Goal: Task Accomplishment & Management: Use online tool/utility

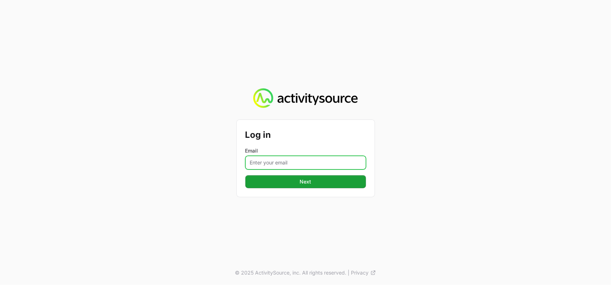
click at [261, 166] on input "Email" at bounding box center [305, 163] width 121 height 14
type input "[PERSON_NAME][EMAIL_ADDRESS][DOMAIN_NAME]"
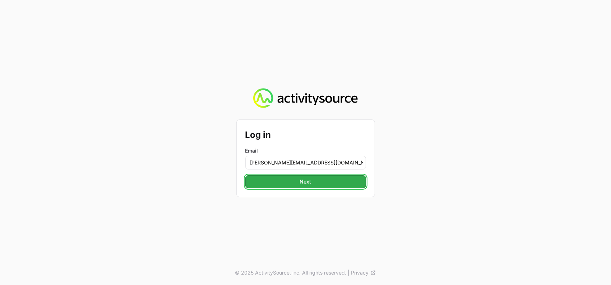
click at [319, 181] on span "Next" at bounding box center [306, 181] width 112 height 9
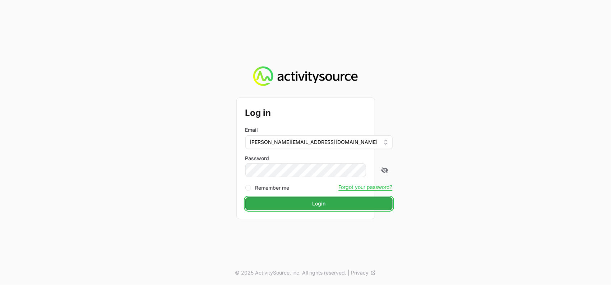
click at [317, 206] on span "Login" at bounding box center [319, 203] width 139 height 9
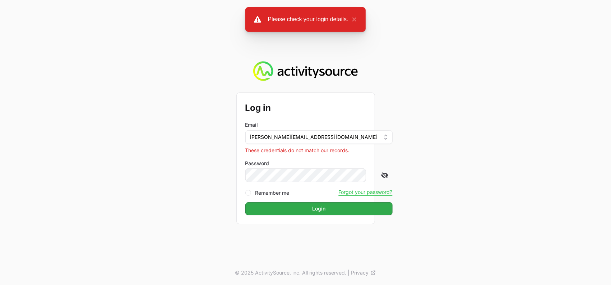
click at [381, 172] on icon at bounding box center [384, 174] width 7 height 7
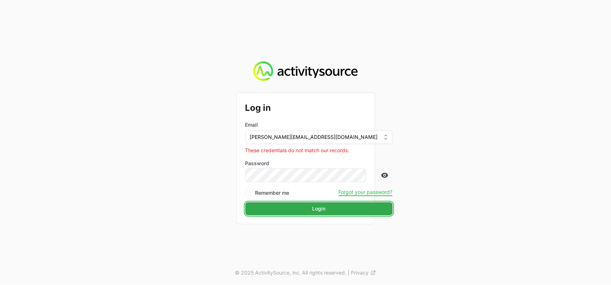
click at [306, 211] on span "Login" at bounding box center [319, 208] width 139 height 9
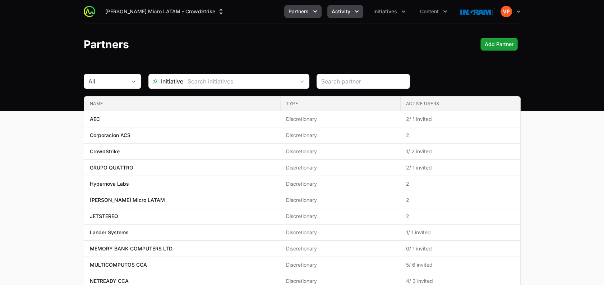
click at [350, 15] on span "Activity" at bounding box center [341, 11] width 19 height 7
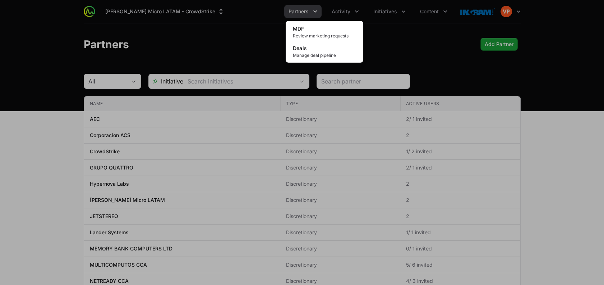
click at [420, 9] on div "Activity menu" at bounding box center [302, 142] width 604 height 285
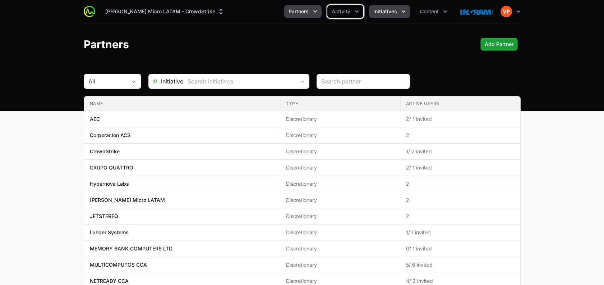
click at [393, 10] on span "Initiatives" at bounding box center [385, 11] width 24 height 7
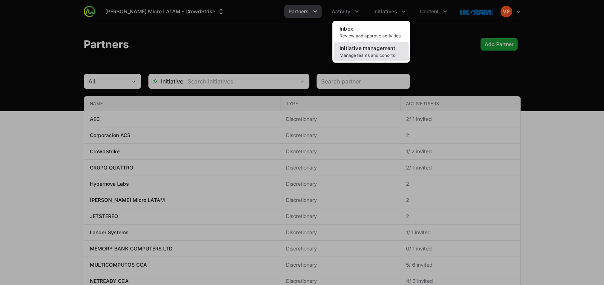
click at [364, 50] on span "Initiative management" at bounding box center [368, 48] width 56 height 6
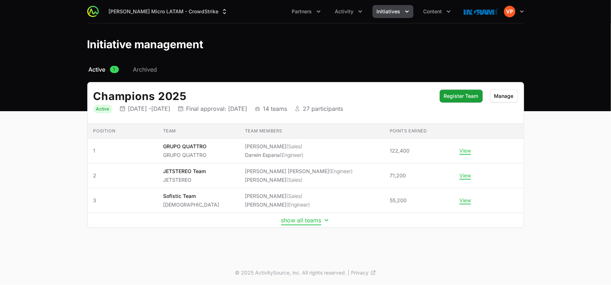
click at [290, 219] on button "show all teams" at bounding box center [305, 219] width 49 height 7
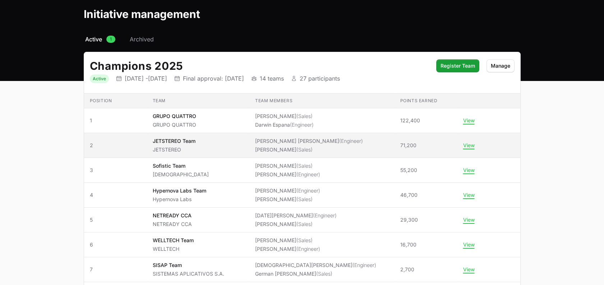
scroll to position [31, 0]
click at [325, 137] on li "[PERSON_NAME] [PERSON_NAME] (Engineer)" at bounding box center [309, 140] width 108 height 7
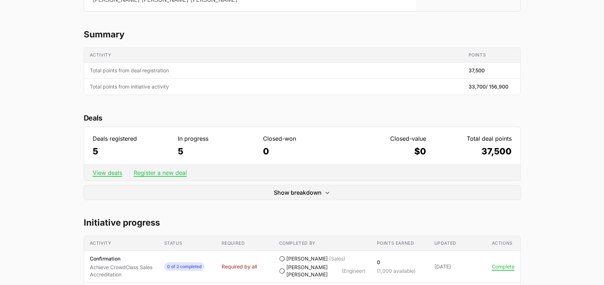
scroll to position [127, 0]
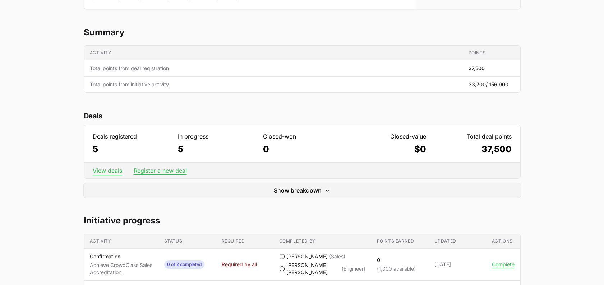
click at [110, 167] on link "View deals" at bounding box center [107, 170] width 29 height 7
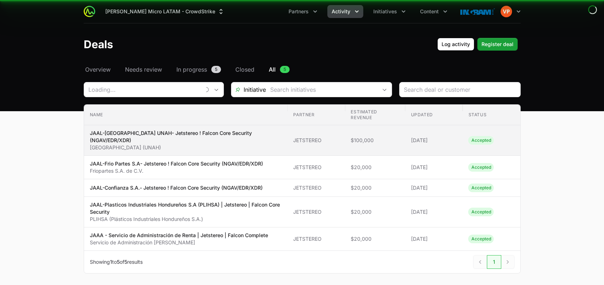
type input "JETSTEREO"
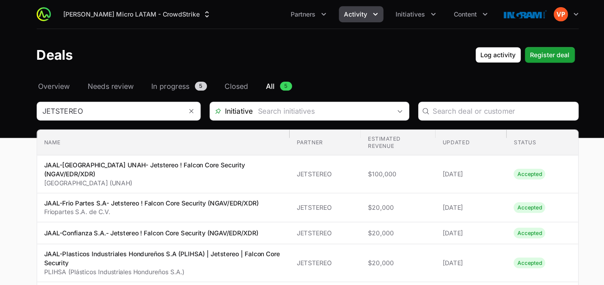
click at [345, 6] on button "Activity" at bounding box center [345, 11] width 36 height 13
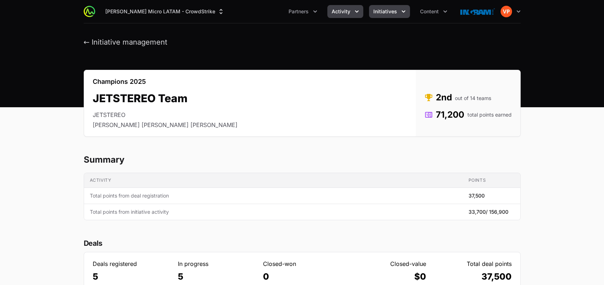
click at [342, 11] on span "Activity" at bounding box center [341, 11] width 19 height 7
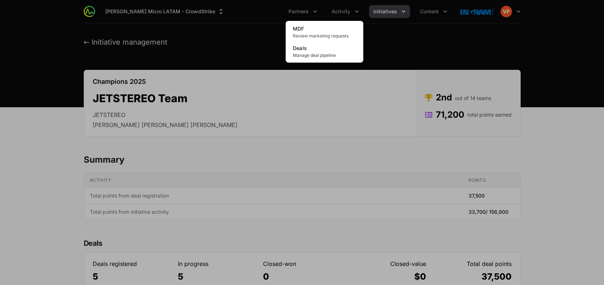
click at [400, 14] on div "Activity menu" at bounding box center [302, 142] width 604 height 285
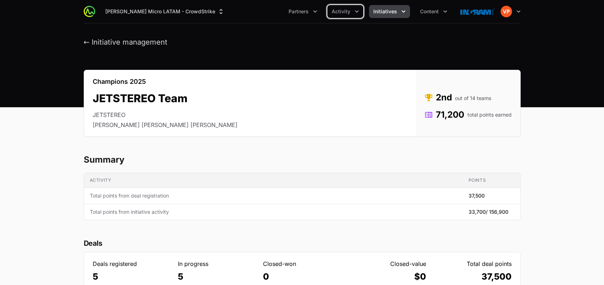
click at [400, 14] on icon "Initiatives menu" at bounding box center [403, 11] width 7 height 7
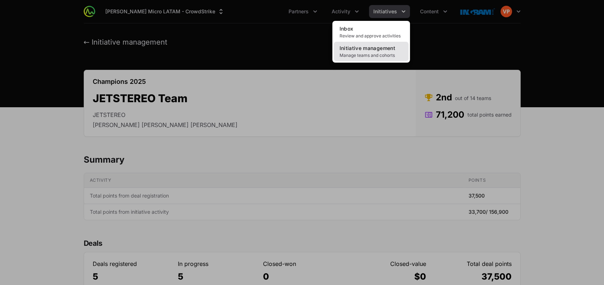
click at [357, 51] on span "Initiative management" at bounding box center [368, 48] width 56 height 6
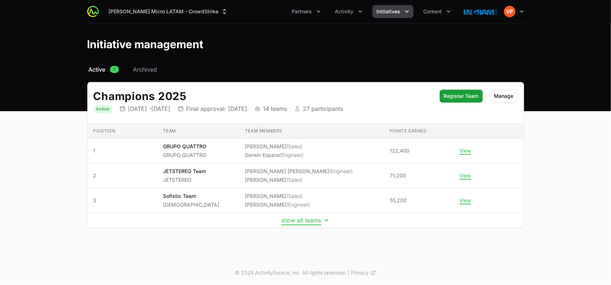
click at [300, 217] on button "show all teams" at bounding box center [305, 219] width 49 height 7
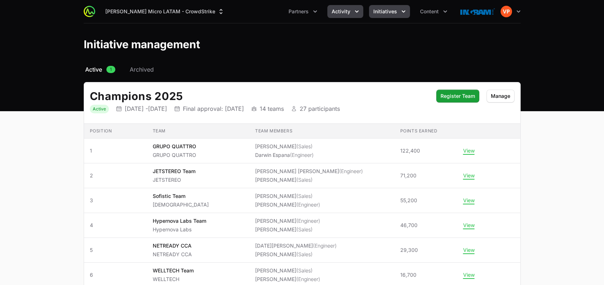
click at [339, 13] on span "Activity" at bounding box center [341, 11] width 19 height 7
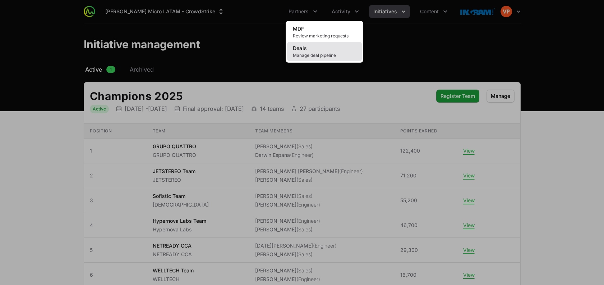
click at [324, 49] on link "Deals Manage deal pipeline" at bounding box center [324, 51] width 75 height 19
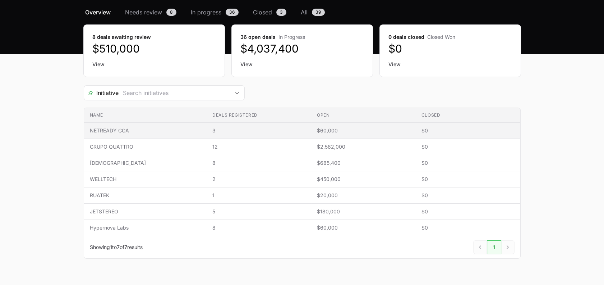
scroll to position [63, 0]
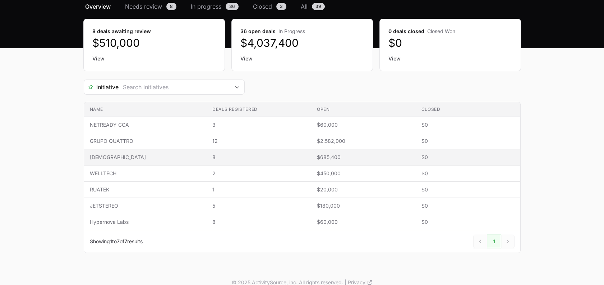
click at [272, 158] on span "8" at bounding box center [258, 156] width 93 height 7
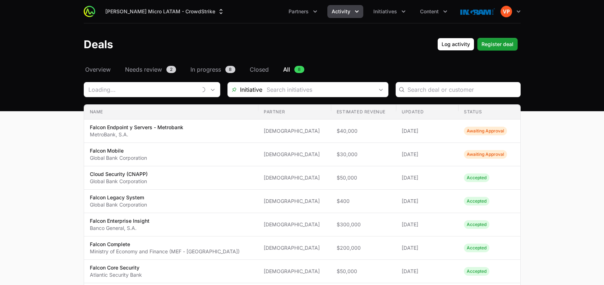
type input "[DEMOGRAPHIC_DATA]"
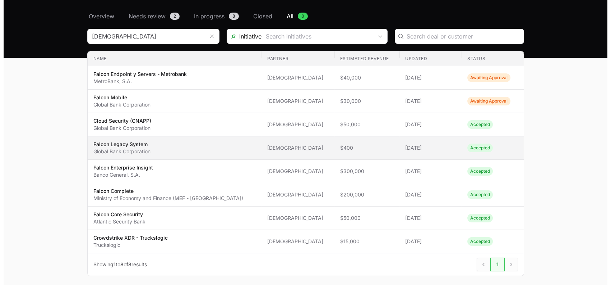
scroll to position [54, 0]
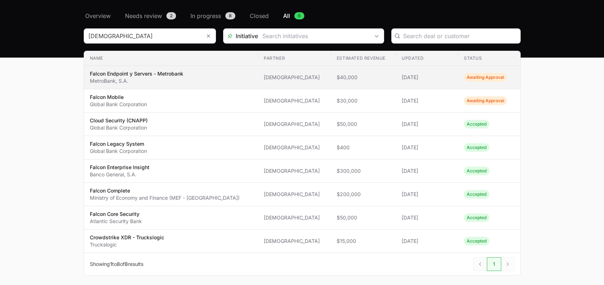
click at [135, 78] on p "MetroBank, S.A." at bounding box center [136, 80] width 93 height 7
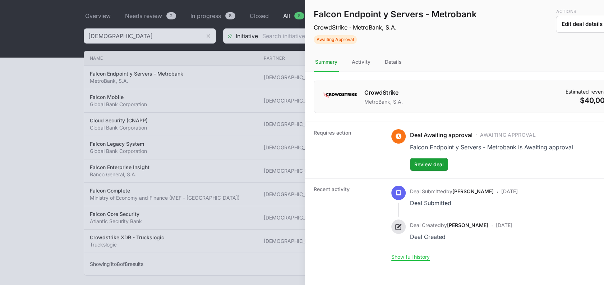
click at [249, 137] on div at bounding box center [302, 142] width 604 height 285
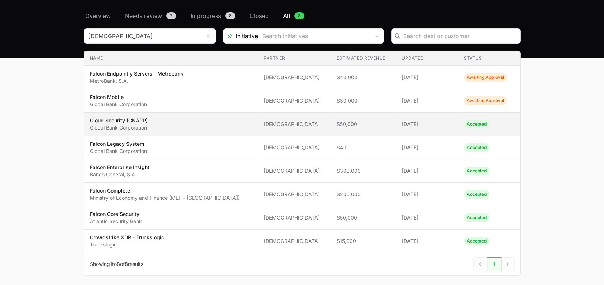
click at [396, 128] on td "Updated [DATE]" at bounding box center [427, 123] width 62 height 23
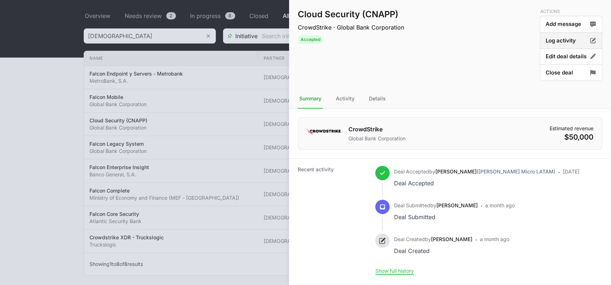
click at [552, 40] on button "Log activity" at bounding box center [571, 40] width 63 height 17
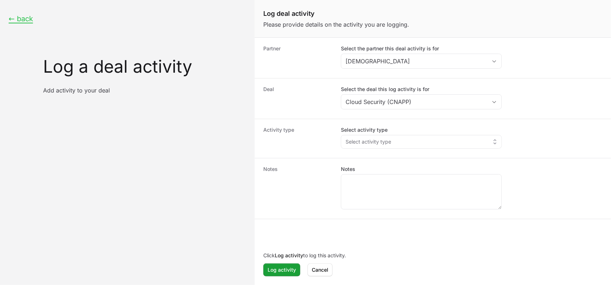
click at [395, 149] on dd "Select activity type Select activity type" at bounding box center [472, 138] width 262 height 24
click at [422, 140] on button "Select activity type" at bounding box center [421, 141] width 160 height 13
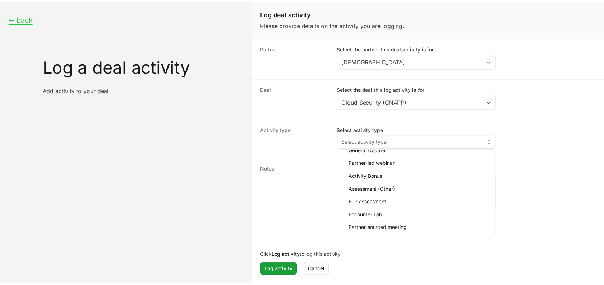
scroll to position [29, 0]
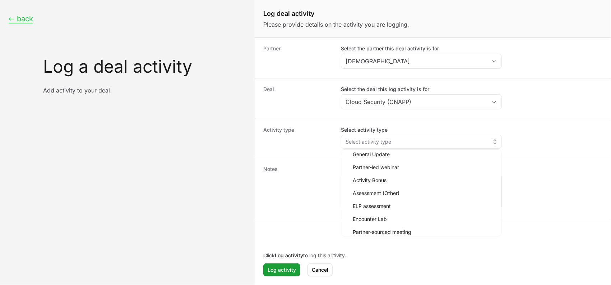
click at [318, 82] on div "Deal Select the deal this log activity is for Cloud Security (CNAPP)" at bounding box center [433, 98] width 356 height 41
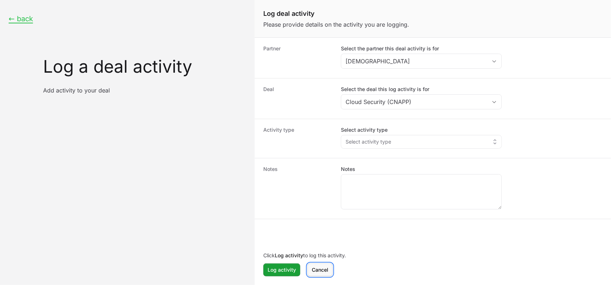
click at [322, 270] on span "Cancel" at bounding box center [320, 269] width 17 height 9
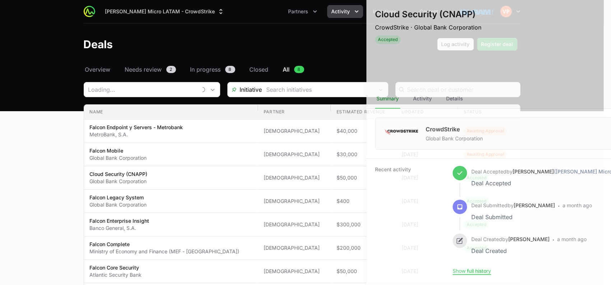
type input "[DEMOGRAPHIC_DATA]"
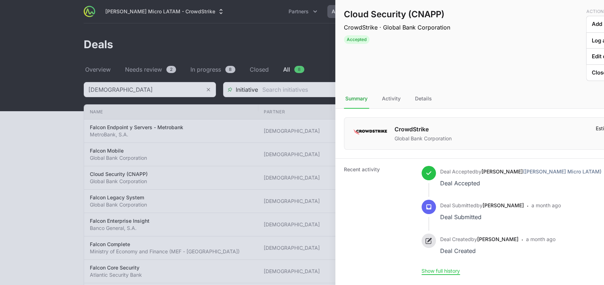
click at [51, 167] on div at bounding box center [302, 142] width 604 height 285
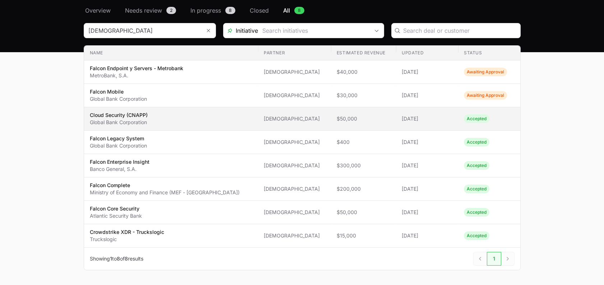
scroll to position [59, 0]
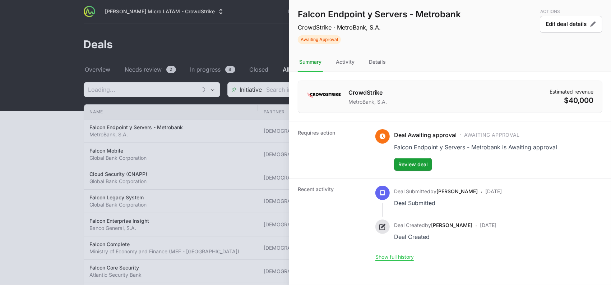
type input "[DEMOGRAPHIC_DATA]"
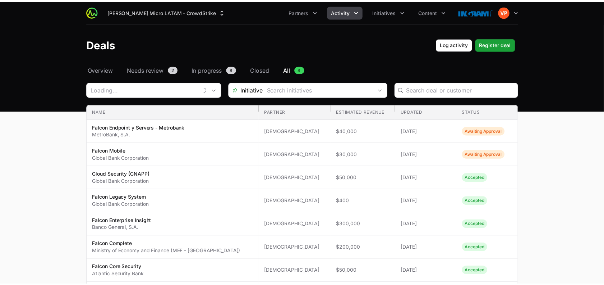
scroll to position [54, 0]
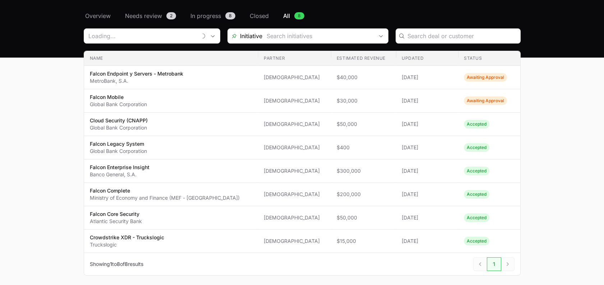
type input "[DEMOGRAPHIC_DATA]"
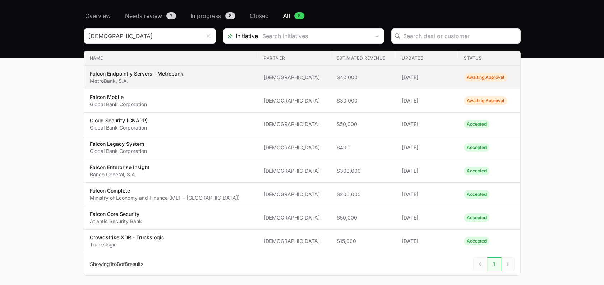
scroll to position [0, 0]
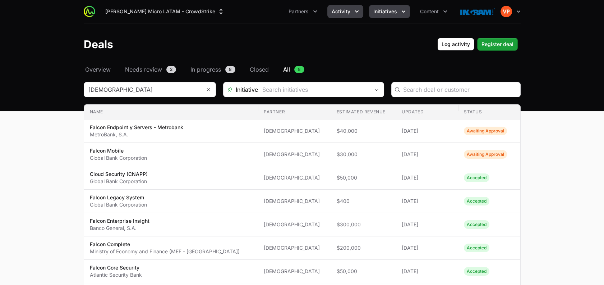
click at [390, 11] on span "Initiatives" at bounding box center [385, 11] width 24 height 7
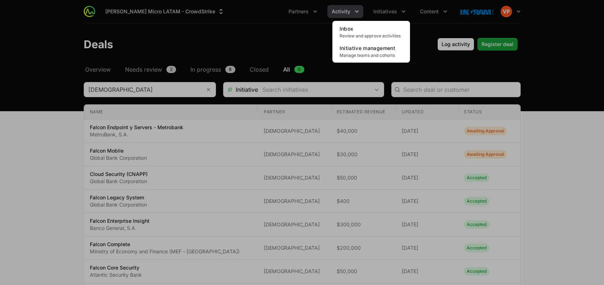
click at [360, 10] on div "Initiatives menu" at bounding box center [302, 142] width 604 height 285
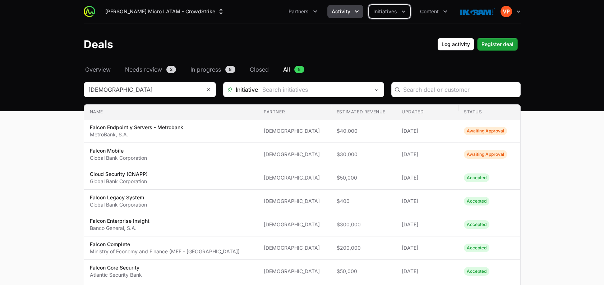
click at [360, 10] on icon "Activity menu" at bounding box center [356, 11] width 7 height 7
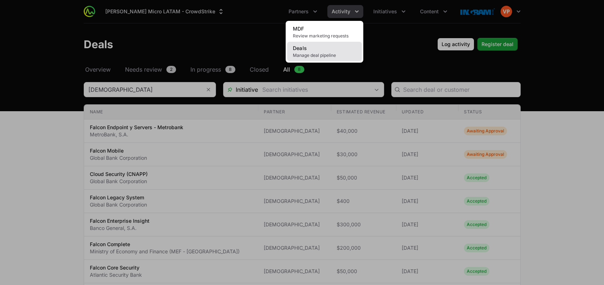
click at [329, 50] on link "Deals Manage deal pipeline" at bounding box center [324, 51] width 75 height 19
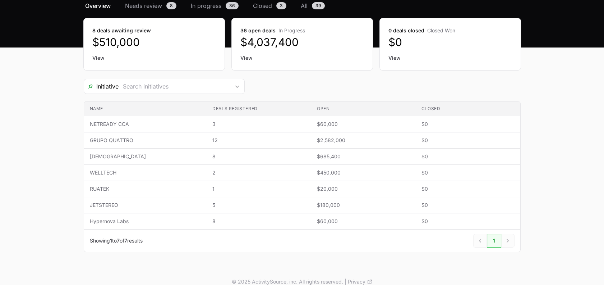
scroll to position [72, 0]
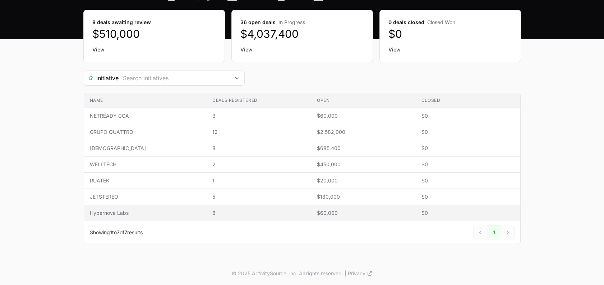
click at [129, 209] on span "Hypernova Labs" at bounding box center [145, 212] width 111 height 7
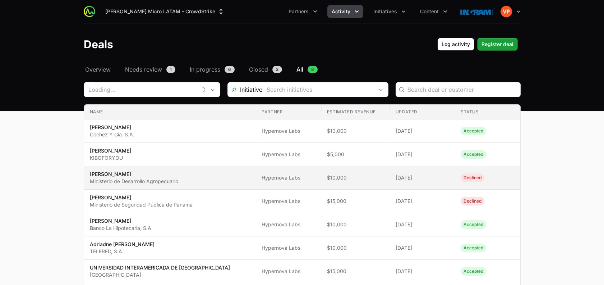
type input "Hypernova Labs"
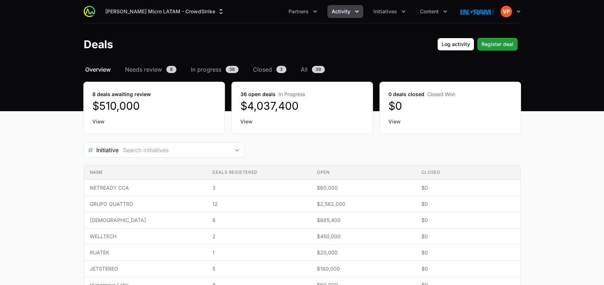
scroll to position [72, 0]
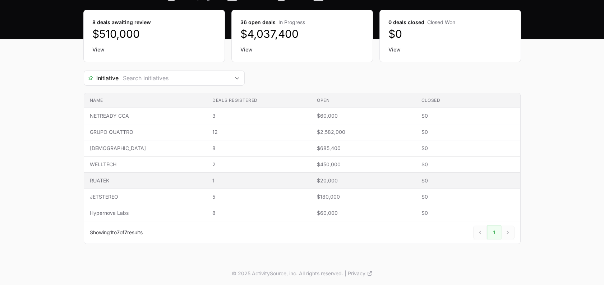
click at [190, 181] on td "Name [PERSON_NAME]" at bounding box center [145, 180] width 123 height 16
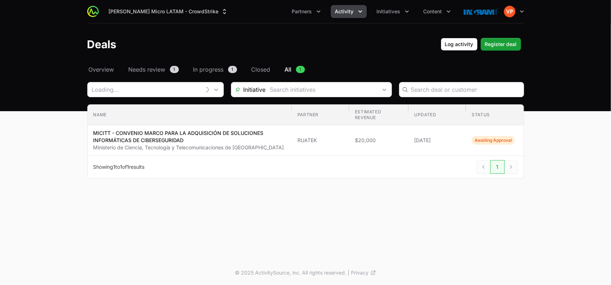
type input "RUATEK"
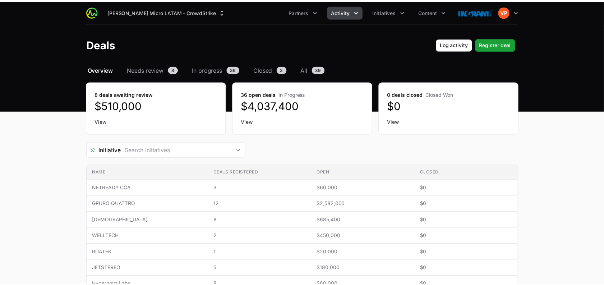
scroll to position [72, 0]
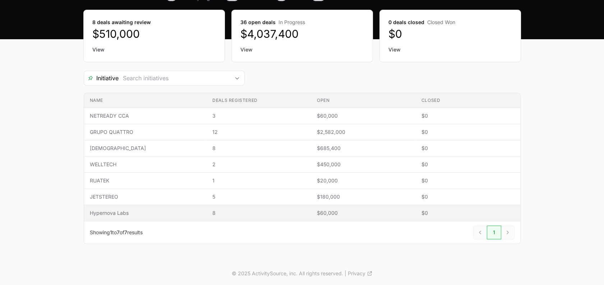
click at [190, 213] on td "Name Hypernova Labs" at bounding box center [145, 213] width 123 height 16
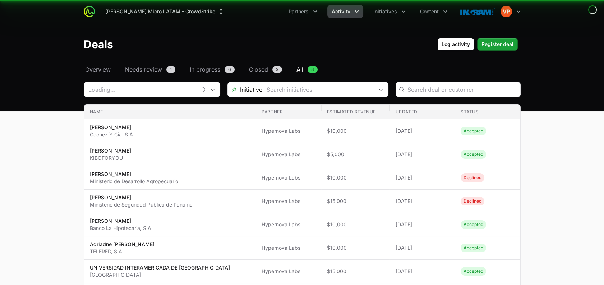
type input "Hypernova Labs"
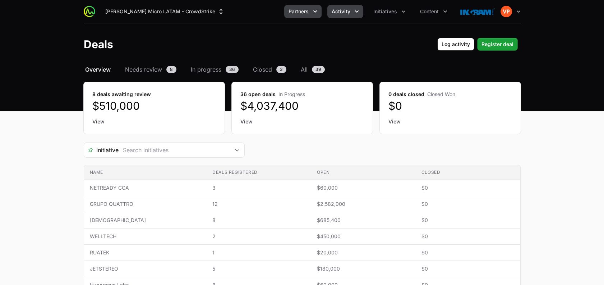
click at [305, 14] on span "Partners" at bounding box center [299, 11] width 20 height 7
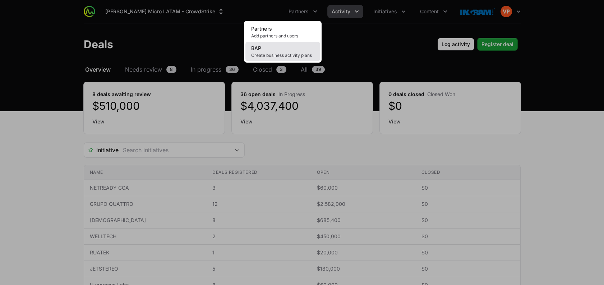
click at [279, 54] on span "Create business activity plans" at bounding box center [282, 55] width 63 height 6
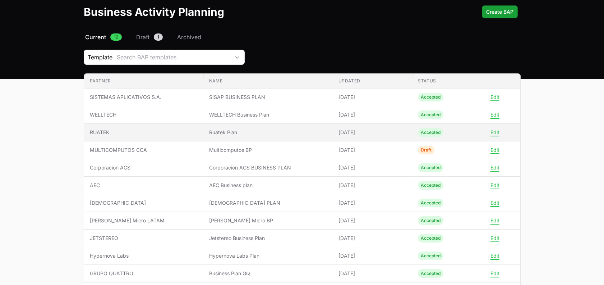
scroll to position [32, 0]
